Goal: Task Accomplishment & Management: Use online tool/utility

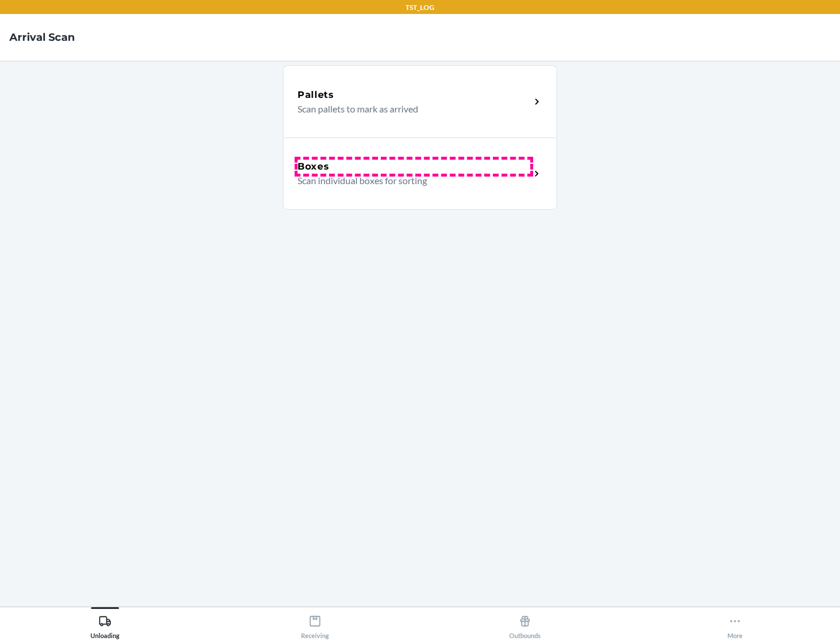
click at [413, 167] on div "Boxes" at bounding box center [413, 167] width 233 height 14
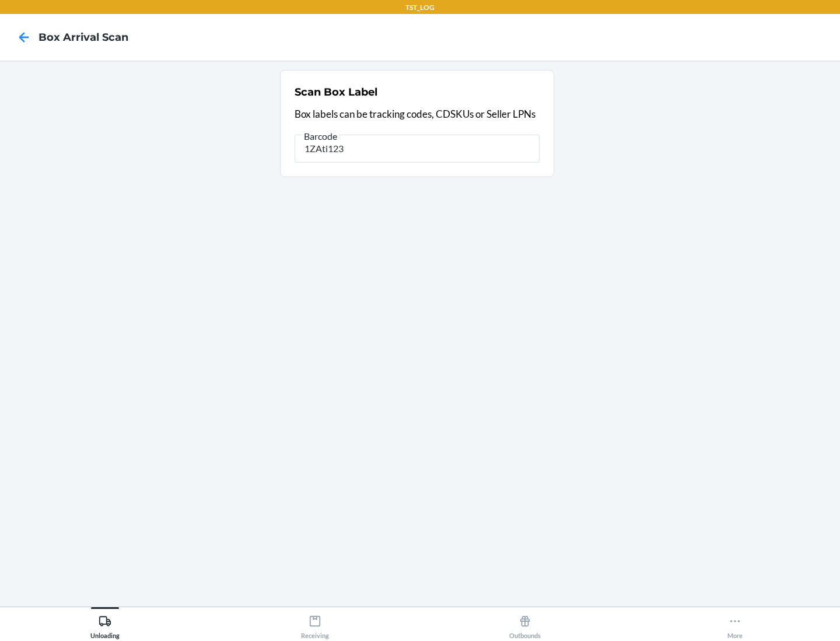
type input "1ZAti123"
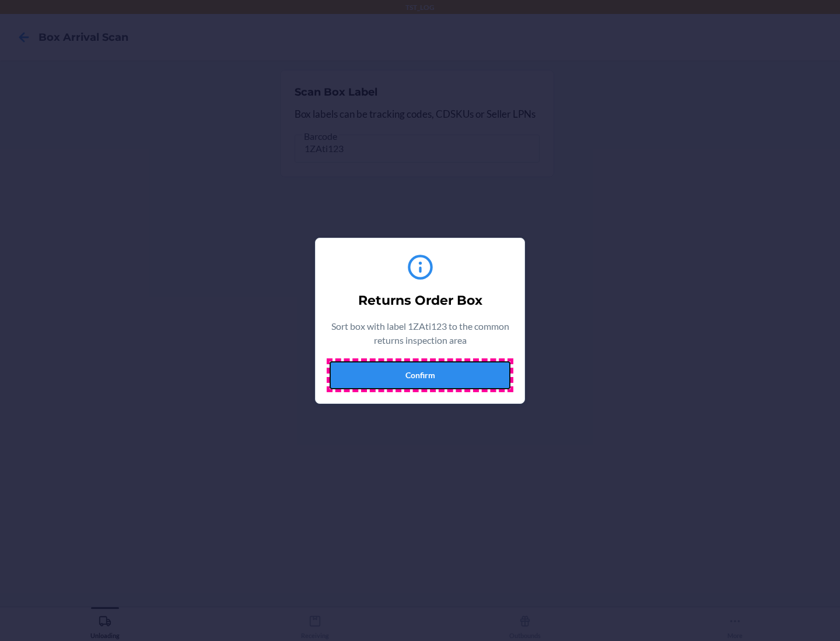
click at [420, 375] on button "Confirm" at bounding box center [419, 375] width 181 height 28
